Goal: Find specific page/section: Locate item on page

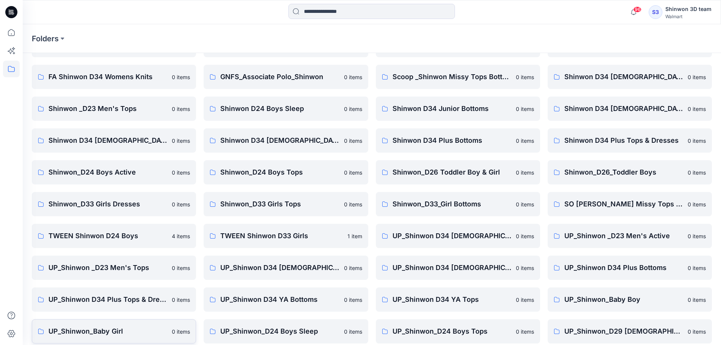
scroll to position [101, 0]
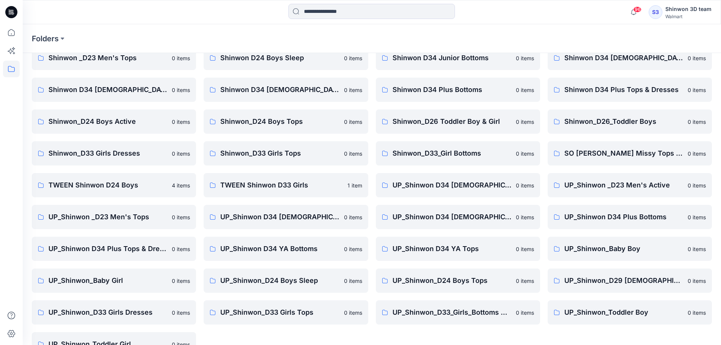
click at [130, 243] on link "UP_Shinwon D34 Plus Tops & Dresses 0 items" at bounding box center [114, 249] width 164 height 24
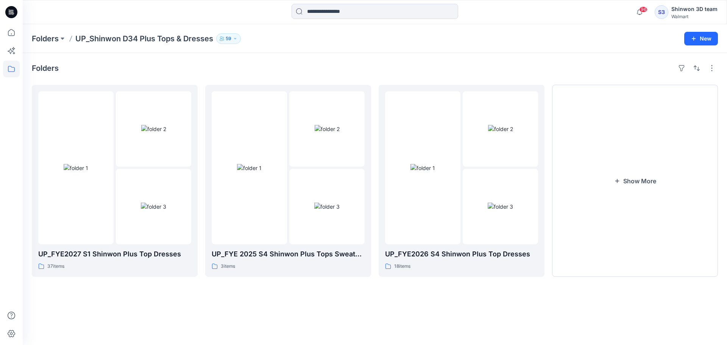
click at [426, 50] on div "Folders UP_Shinwon D34 Plus Tops & Dresses 59 New" at bounding box center [375, 38] width 704 height 29
click at [368, 12] on input at bounding box center [375, 11] width 167 height 15
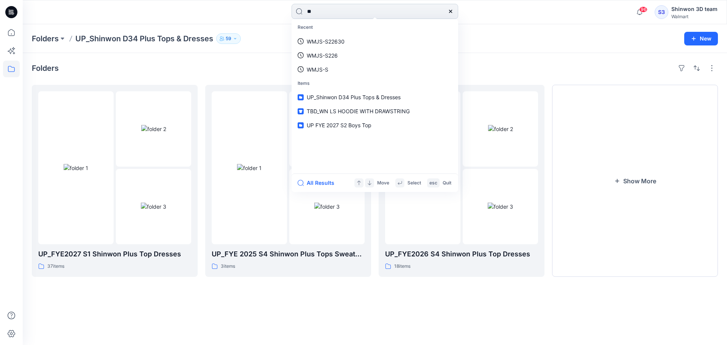
type input "*"
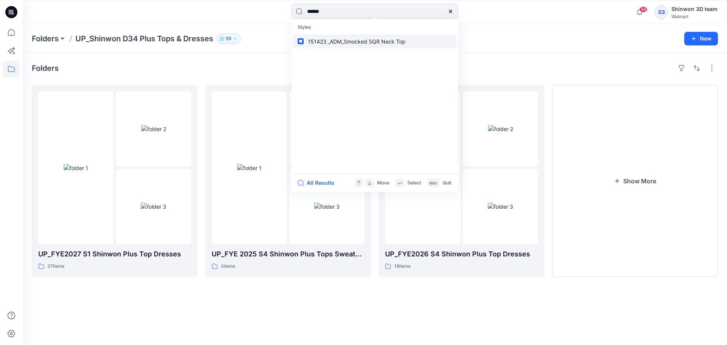
type input "******"
click at [382, 39] on span "_ADM_Smocked SQR Neck Top" at bounding box center [366, 41] width 78 height 6
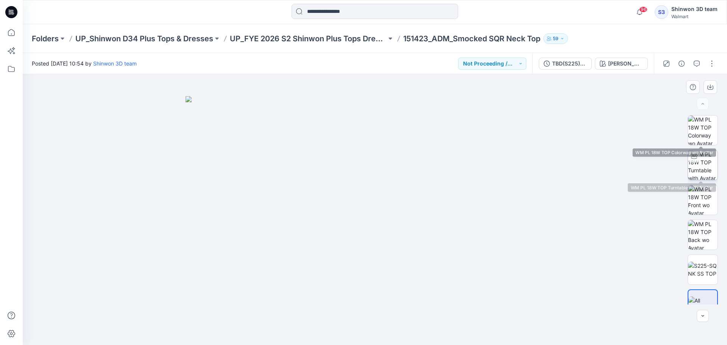
click at [705, 162] on img at bounding box center [703, 165] width 30 height 30
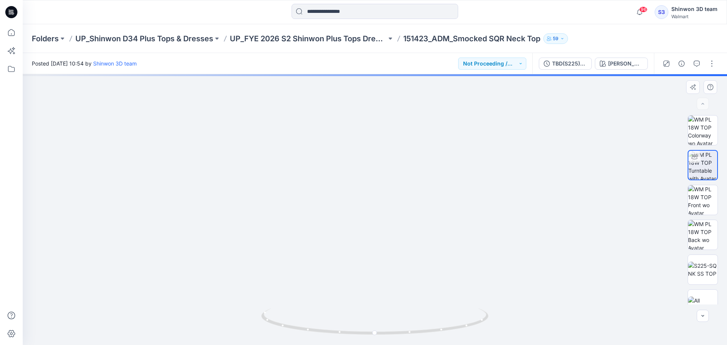
drag, startPoint x: 384, startPoint y: 160, endPoint x: 381, endPoint y: 253, distance: 93.2
click at [381, 253] on img at bounding box center [374, 160] width 633 height 370
click at [704, 270] on img at bounding box center [703, 270] width 30 height 16
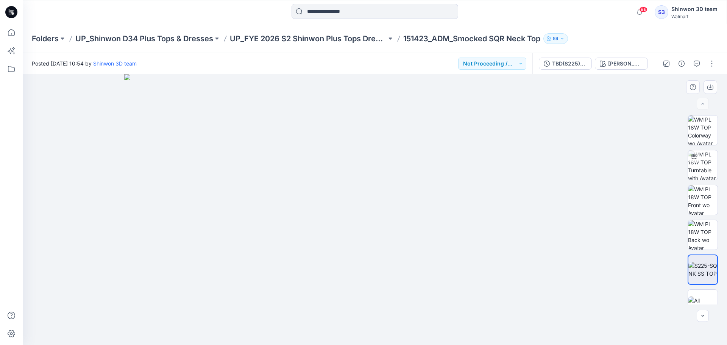
drag, startPoint x: 256, startPoint y: 207, endPoint x: 253, endPoint y: 239, distance: 31.9
click at [260, 252] on img at bounding box center [375, 209] width 502 height 271
click at [701, 160] on img at bounding box center [703, 165] width 30 height 30
drag, startPoint x: 381, startPoint y: 148, endPoint x: 376, endPoint y: 290, distance: 142.4
click at [376, 292] on img at bounding box center [373, 105] width 778 height 479
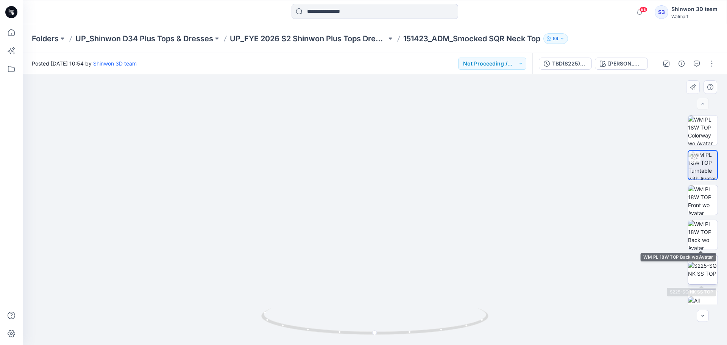
drag, startPoint x: 704, startPoint y: 264, endPoint x: 688, endPoint y: 263, distance: 16.3
click at [703, 264] on img at bounding box center [703, 270] width 30 height 16
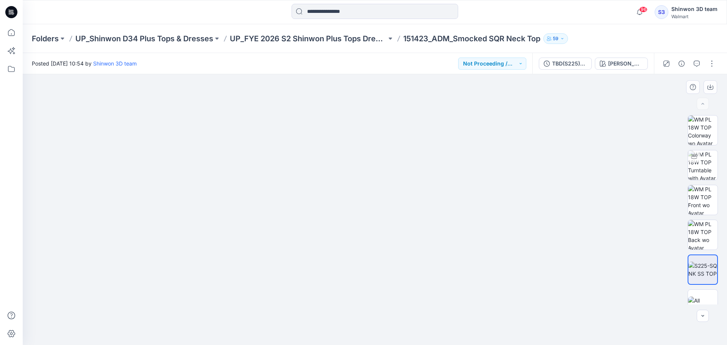
drag, startPoint x: 226, startPoint y: 129, endPoint x: 264, endPoint y: 278, distance: 154.2
click at [264, 279] on img at bounding box center [382, 182] width 718 height 326
click at [706, 158] on img at bounding box center [703, 165] width 30 height 30
drag, startPoint x: 384, startPoint y: 176, endPoint x: 369, endPoint y: 259, distance: 83.5
click at [368, 282] on img at bounding box center [374, 172] width 706 height 346
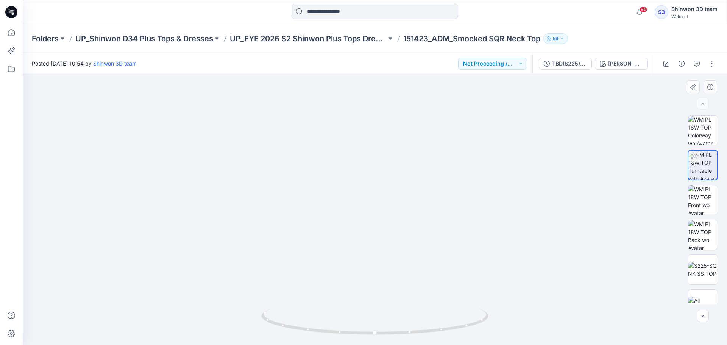
drag, startPoint x: 307, startPoint y: 234, endPoint x: 328, endPoint y: 235, distance: 21.3
click at [328, 235] on img at bounding box center [344, 155] width 923 height 380
